Goal: Task Accomplishment & Management: Use online tool/utility

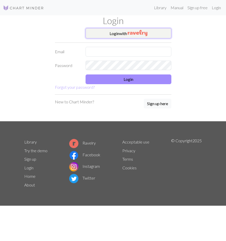
click at [125, 34] on button "Login with" at bounding box center [129, 33] width 86 height 10
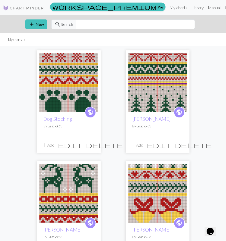
click at [161, 88] on img at bounding box center [157, 82] width 59 height 59
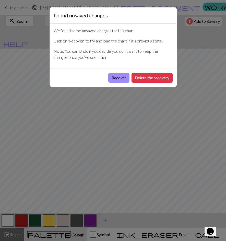
click at [16, 43] on div "Found unsaved changes We found some unsaved changes for this chart. Click on 'R…" at bounding box center [113, 120] width 226 height 241
click at [150, 77] on button "Delete the recovery" at bounding box center [152, 78] width 41 height 10
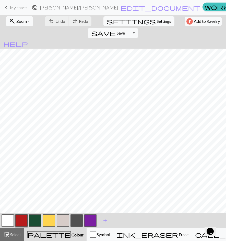
click at [12, 7] on span "My charts" at bounding box center [19, 7] width 18 height 5
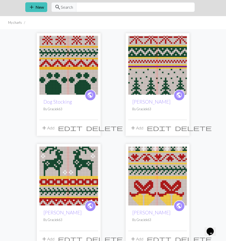
scroll to position [26, 0]
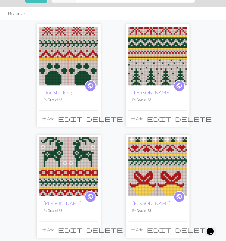
click at [86, 172] on img at bounding box center [68, 166] width 59 height 59
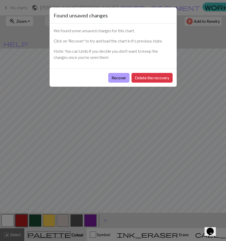
click at [117, 76] on button "Recover" at bounding box center [118, 78] width 21 height 10
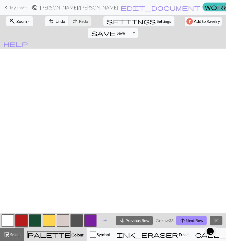
scroll to position [184, 0]
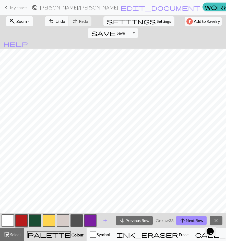
click at [27, 21] on button "zoom_in Zoom Zoom" at bounding box center [19, 21] width 27 height 10
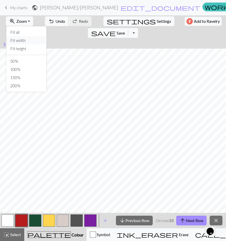
click at [25, 43] on button "Fit width" at bounding box center [26, 40] width 40 height 8
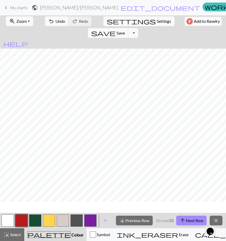
scroll to position [61, 0]
click at [190, 218] on button "arrow_upward Next Row" at bounding box center [191, 220] width 30 height 10
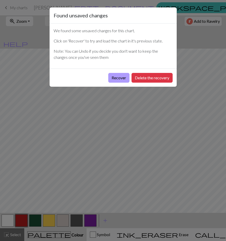
click at [121, 76] on button "Recover" at bounding box center [118, 78] width 21 height 10
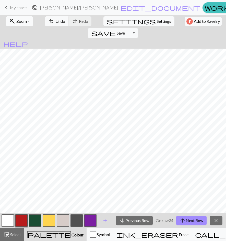
click at [25, 22] on span "Zoom" at bounding box center [21, 21] width 10 height 5
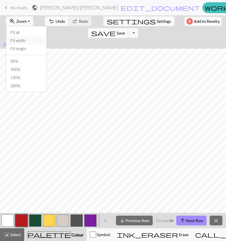
click at [25, 40] on button "Fit width" at bounding box center [26, 40] width 40 height 8
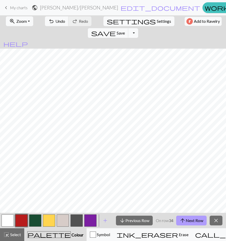
click at [190, 218] on button "arrow_upward Next Row" at bounding box center [191, 220] width 30 height 10
click at [157, 21] on span "Settings" at bounding box center [164, 21] width 14 height 6
select select "aran"
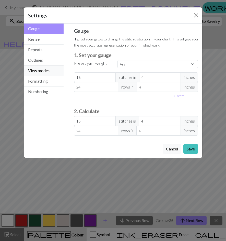
click at [45, 68] on button "View modes" at bounding box center [44, 70] width 40 height 10
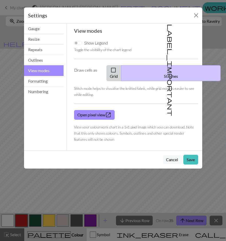
click at [121, 69] on button "check_box_outline_blank Grid" at bounding box center [114, 73] width 15 height 16
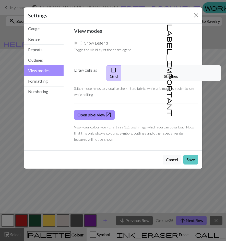
click at [190, 155] on button "Save" at bounding box center [190, 160] width 15 height 10
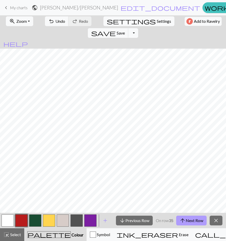
click at [190, 222] on button "arrow_upward Next Row" at bounding box center [191, 220] width 30 height 10
click at [191, 219] on button "arrow_upward Next Row" at bounding box center [191, 220] width 30 height 10
click at [194, 221] on button "arrow_upward Next Row" at bounding box center [191, 220] width 30 height 10
click at [197, 220] on button "arrow_upward Next Row" at bounding box center [191, 220] width 30 height 10
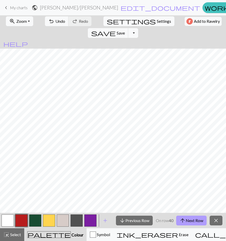
click at [197, 220] on button "arrow_upward Next Row" at bounding box center [191, 220] width 30 height 10
click at [196, 220] on button "arrow_upward Next Row" at bounding box center [191, 220] width 30 height 10
click at [192, 221] on button "arrow_upward Next Row" at bounding box center [191, 220] width 30 height 10
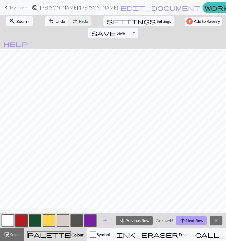
click at [192, 221] on button "arrow_upward Next Row" at bounding box center [191, 220] width 30 height 10
